Goal: Find contact information: Find contact information

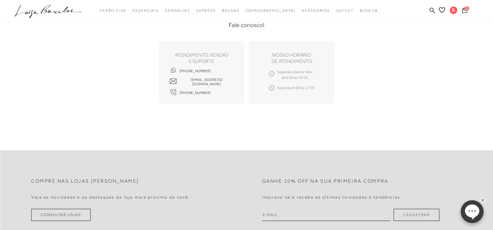
scroll to position [311, 0]
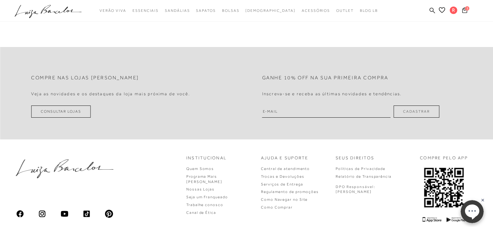
click at [71, 112] on link "Consultar Lojas" at bounding box center [61, 111] width 60 height 12
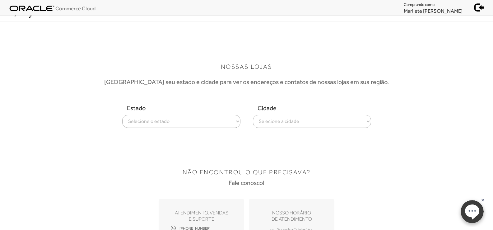
select select
click at [122, 115] on select "Selecione o estado Alagoas Amazonas Bahia Ceará Distrito Federal Espírito Santo…" at bounding box center [181, 121] width 118 height 13
click at [297, 123] on select "Selecione a cidade ver todas Belo Horizonte Divinópolis Governador Valares Juiz…" at bounding box center [312, 121] width 118 height 13
select select "Belo Horizonte"
click at [253, 115] on select "Selecione a cidade ver todas Belo Horizonte Divinópolis Governador Valares Juiz…" at bounding box center [312, 121] width 118 height 13
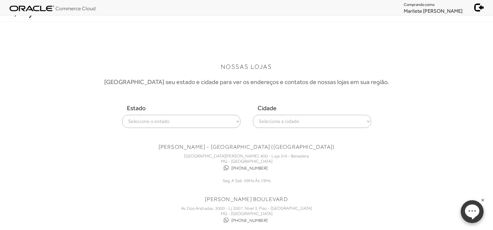
click at [385, 161] on div "NOSSAS LOJAS Escolha seu estado e cidade para ver os endereços e contatos de no…" at bounding box center [246, 234] width 389 height 354
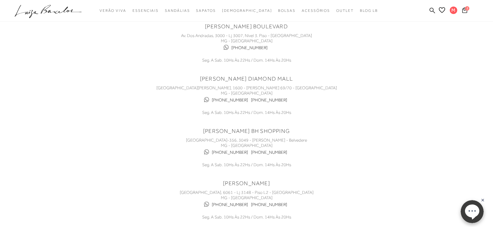
scroll to position [187, 0]
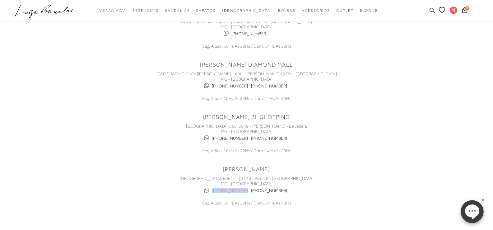
drag, startPoint x: 248, startPoint y: 191, endPoint x: 218, endPoint y: 193, distance: 29.9
click at [218, 193] on div "(31) 2555-4886 (31) 99668-5795" at bounding box center [246, 190] width 187 height 9
copy link "(31) 2555-4886"
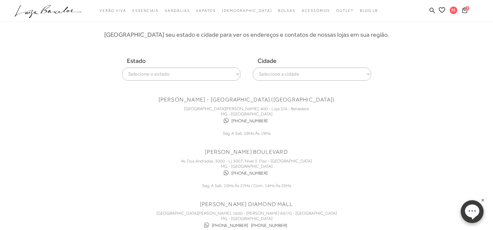
scroll to position [62, 0]
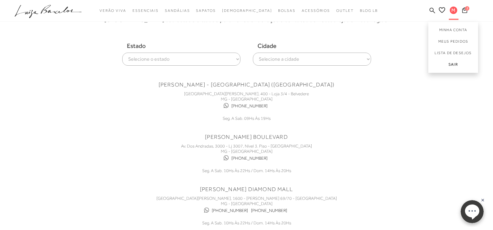
click at [455, 63] on link "Sair" at bounding box center [453, 66] width 50 height 14
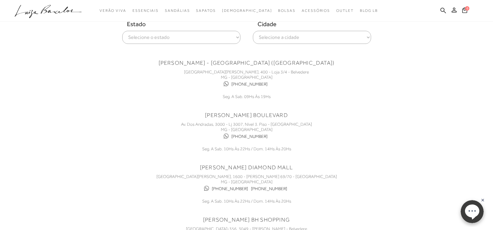
scroll to position [0, 0]
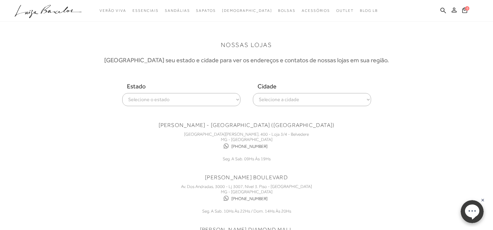
click at [455, 11] on icon at bounding box center [454, 9] width 5 height 5
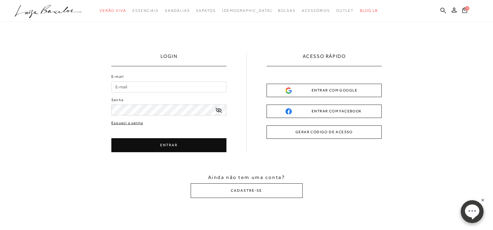
click at [136, 124] on link "Esqueci a senha" at bounding box center [127, 123] width 32 height 6
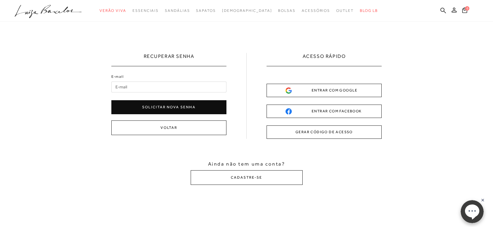
click at [54, 93] on div "Recuperar Senha E-mail Solicitar nova senha Voltar Ainda não tem uma conta? CAD…" at bounding box center [246, 119] width 493 height 194
click at [173, 86] on input "E-mail" at bounding box center [168, 87] width 115 height 11
click at [87, 100] on div "Recuperar Senha E-mail Solicitar nova senha Voltar Ainda não tem uma conta? CAD…" at bounding box center [246, 119] width 493 height 194
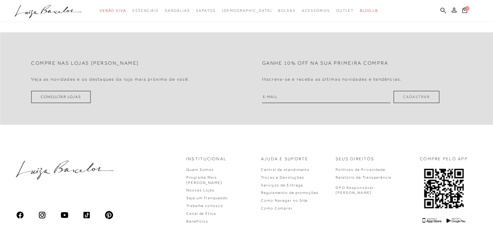
scroll to position [798, 0]
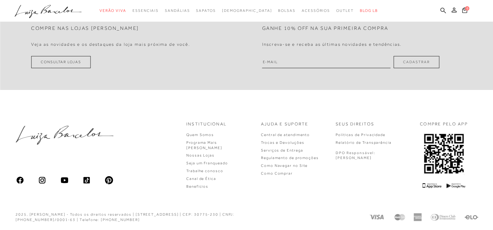
click at [69, 66] on link "Consultar Lojas" at bounding box center [61, 62] width 60 height 12
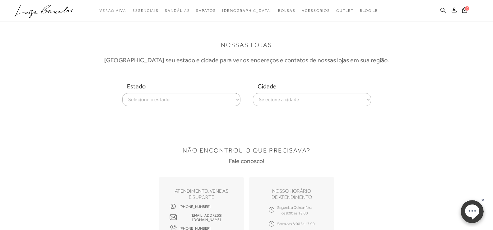
click at [185, 103] on select "Selecione o estado Alagoas Amazonas Bahia Ceará Distrito Federal Espírito Santo…" at bounding box center [181, 99] width 118 height 13
select select
click at [122, 93] on select "Selecione o estado Alagoas Amazonas Bahia Ceará Distrito Federal Espírito Santo…" at bounding box center [181, 99] width 118 height 13
click at [289, 99] on select "Selecione a cidade ver todas Belo Horizonte Divinópolis Governador Valares Juiz…" at bounding box center [312, 99] width 118 height 13
select select "Belo Horizonte"
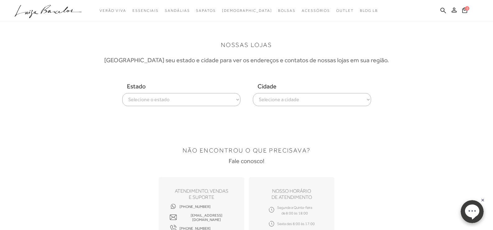
click at [253, 93] on select "Selecione a cidade ver todas Belo Horizonte Divinópolis Governador Valares Juiz…" at bounding box center [312, 99] width 118 height 13
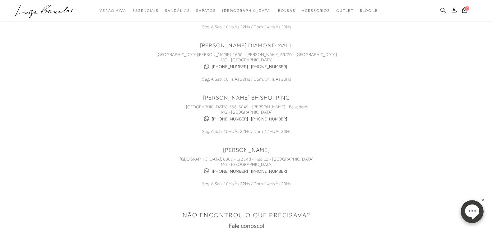
scroll to position [187, 0]
